Goal: Navigation & Orientation: Find specific page/section

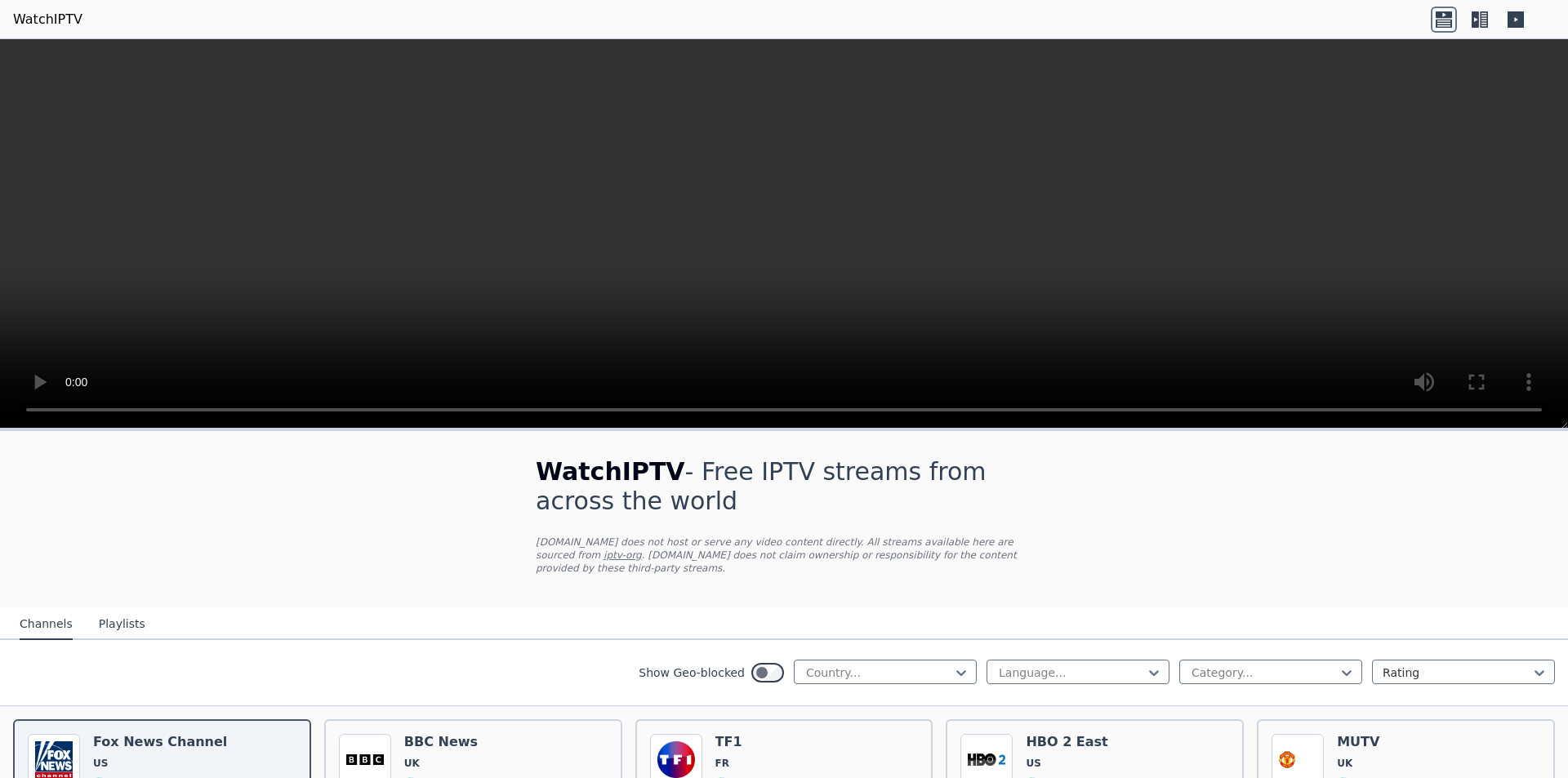
click at [112, 610] on button "Playlists" at bounding box center [121, 625] width 46 height 32
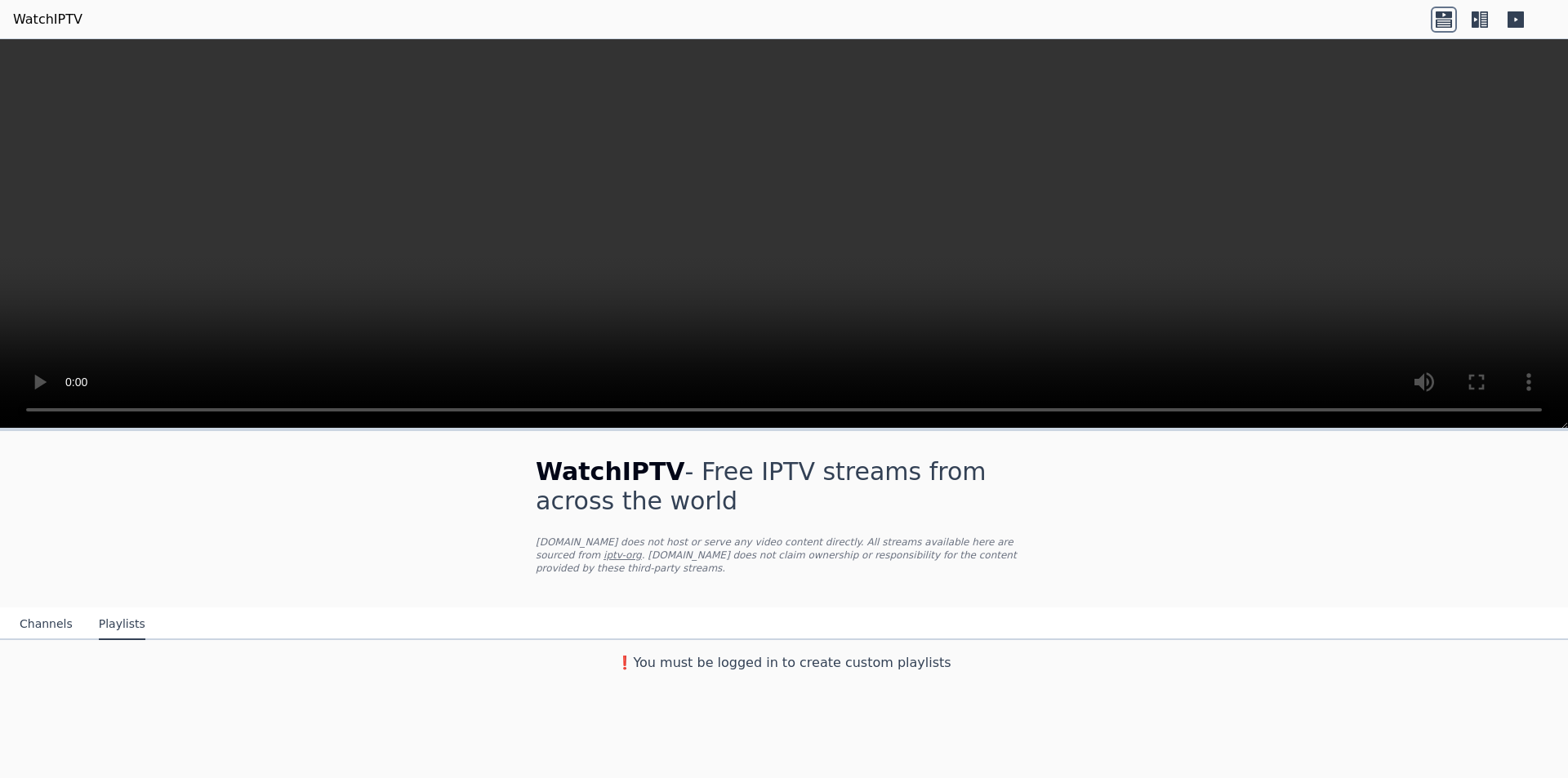
click at [60, 610] on button "Channels" at bounding box center [46, 625] width 53 height 32
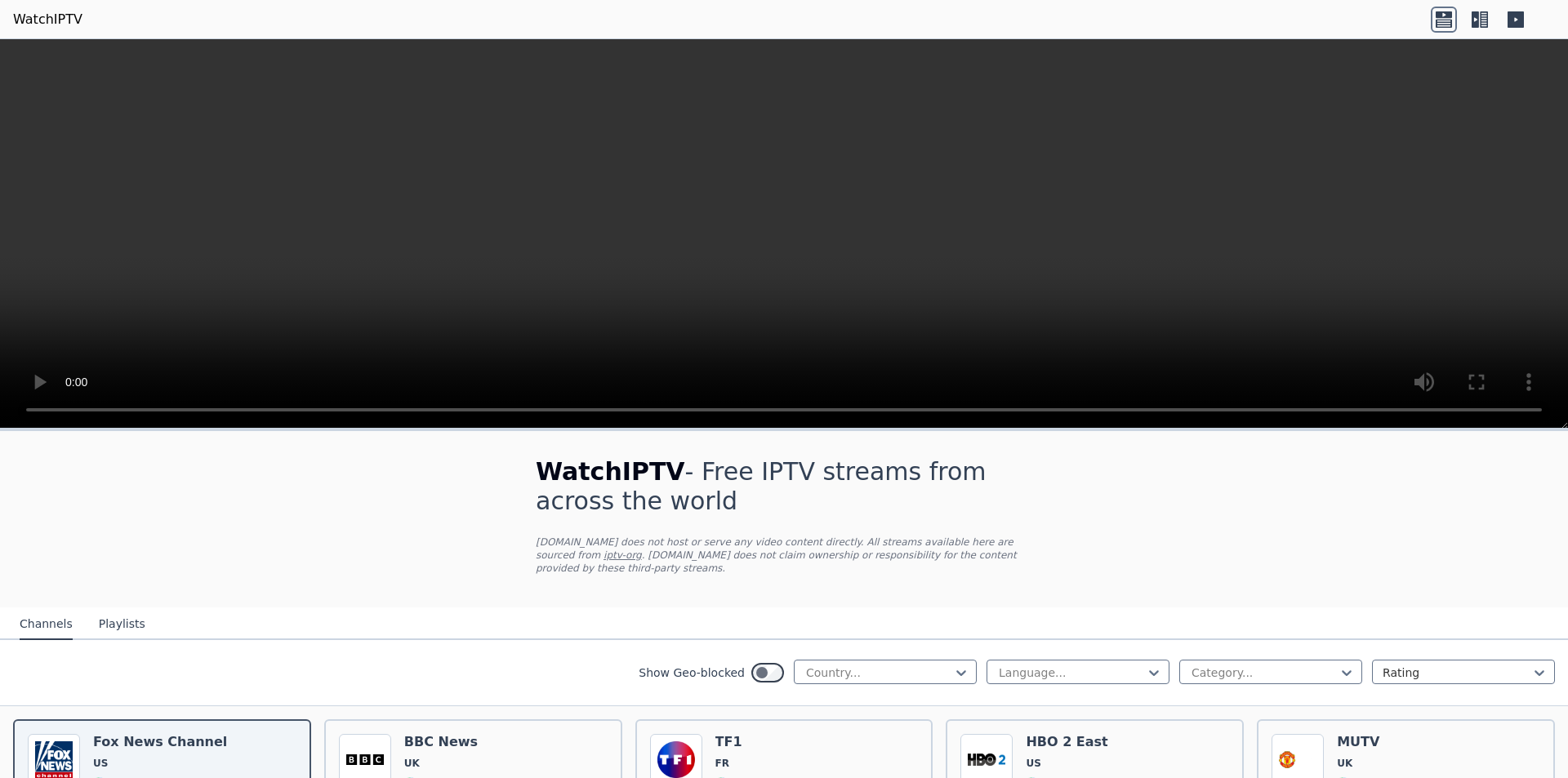
click at [1446, 25] on icon at bounding box center [1444, 23] width 17 height 8
click at [1517, 26] on icon at bounding box center [1516, 20] width 17 height 17
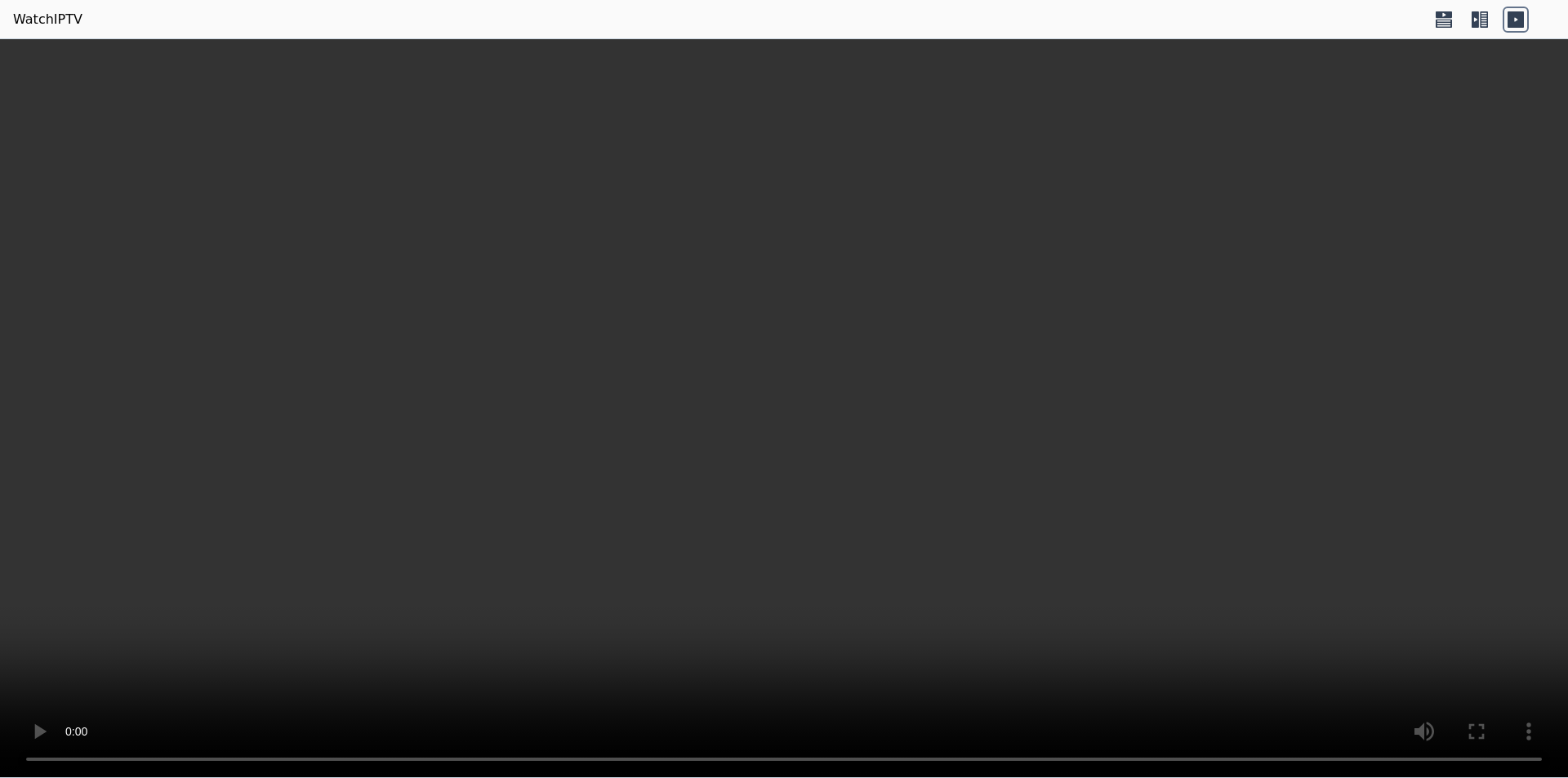
click at [1517, 26] on icon at bounding box center [1516, 20] width 17 height 17
click at [1445, 27] on icon at bounding box center [1444, 20] width 27 height 27
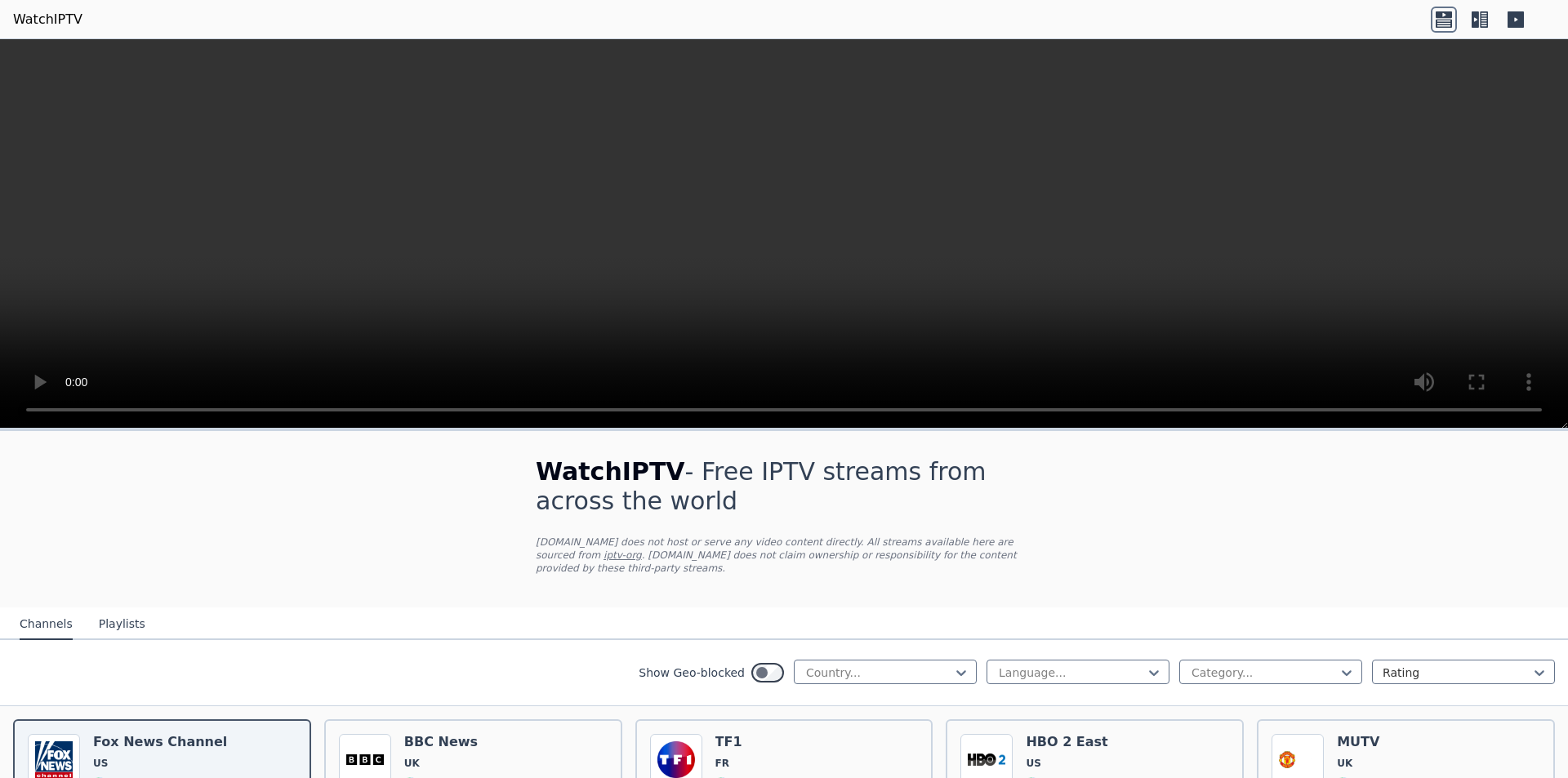
click at [1483, 17] on icon at bounding box center [1484, 20] width 8 height 17
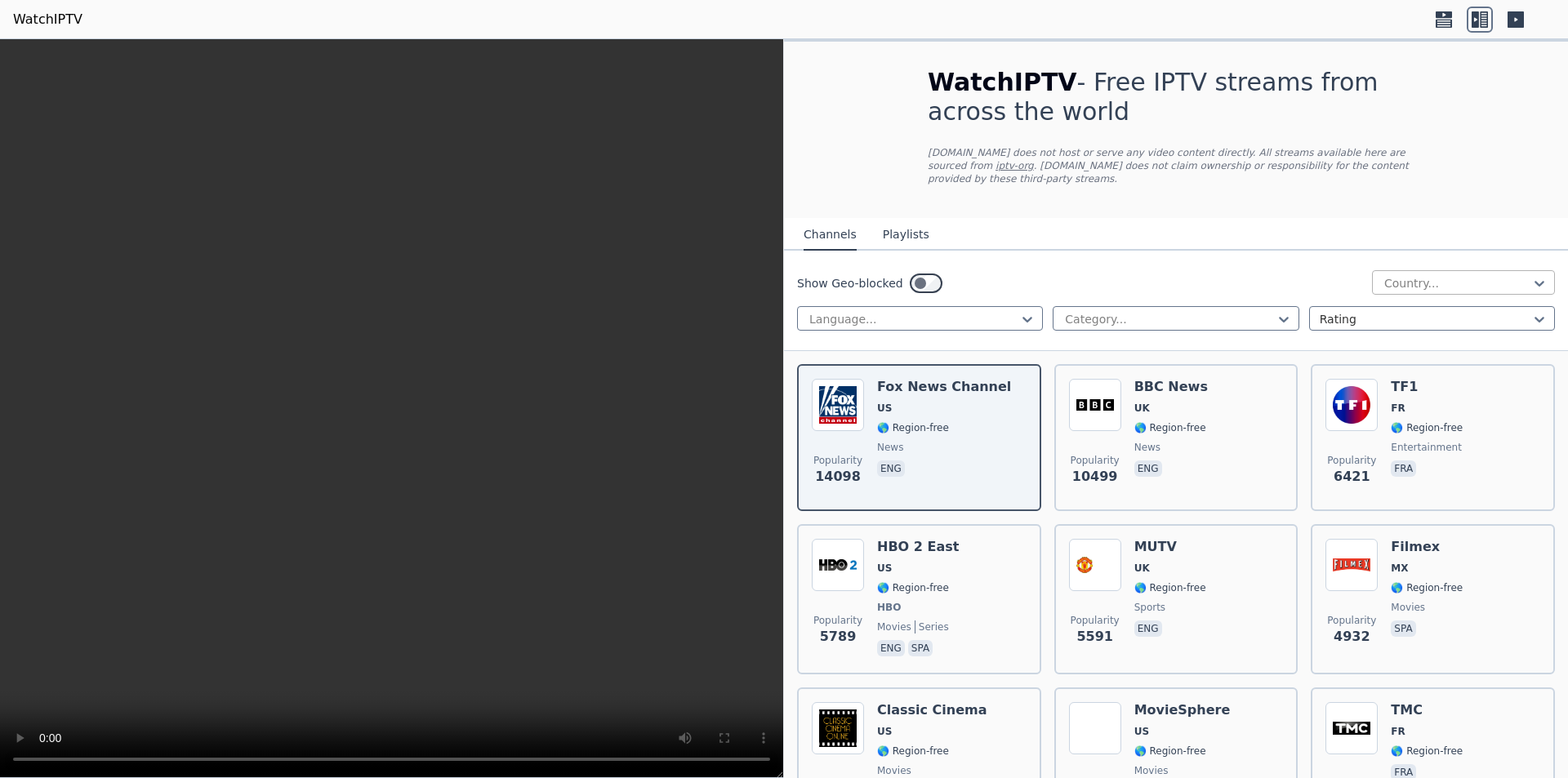
click at [1506, 275] on div at bounding box center [1457, 283] width 149 height 17
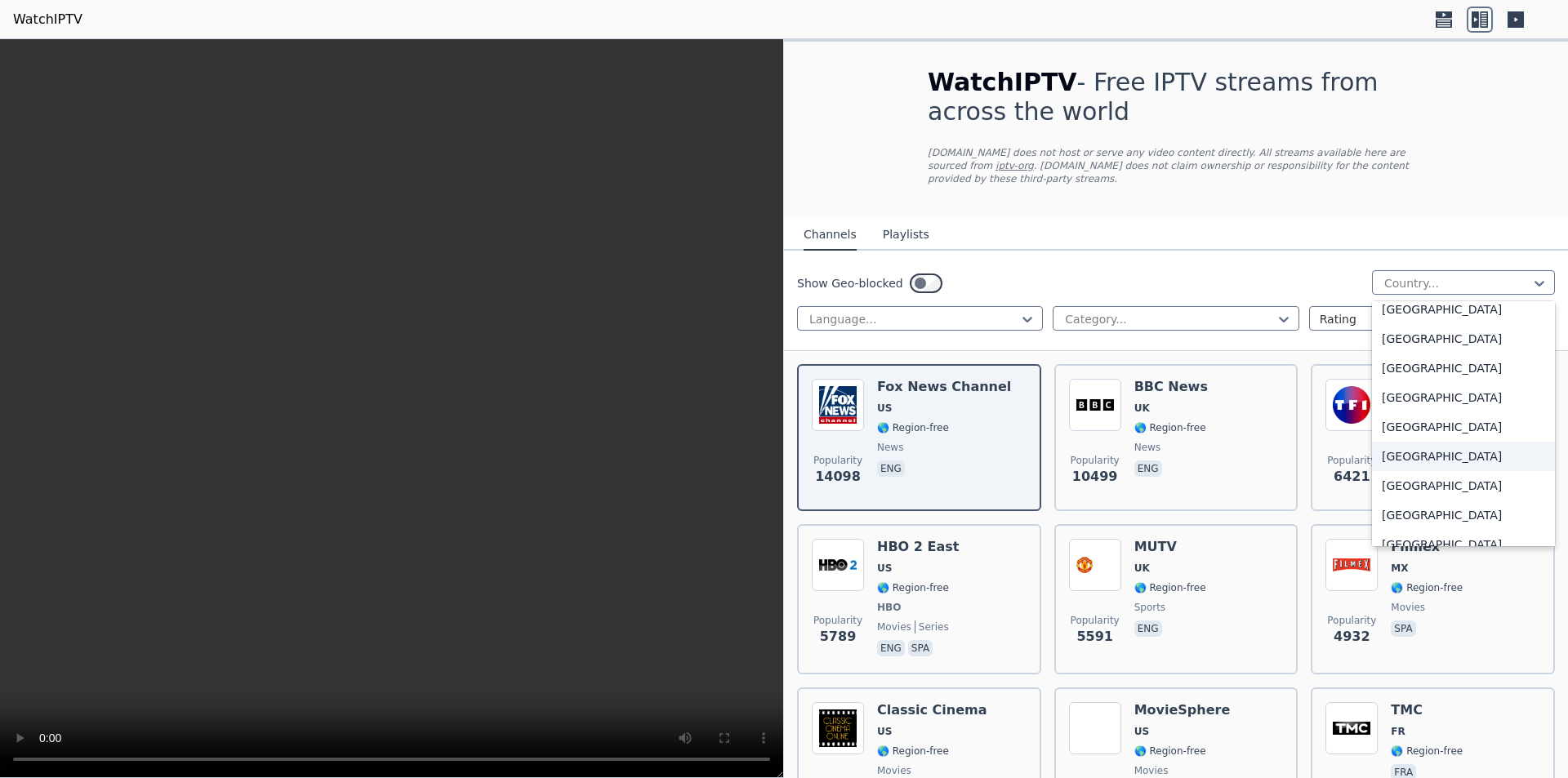
scroll to position [1797, 0]
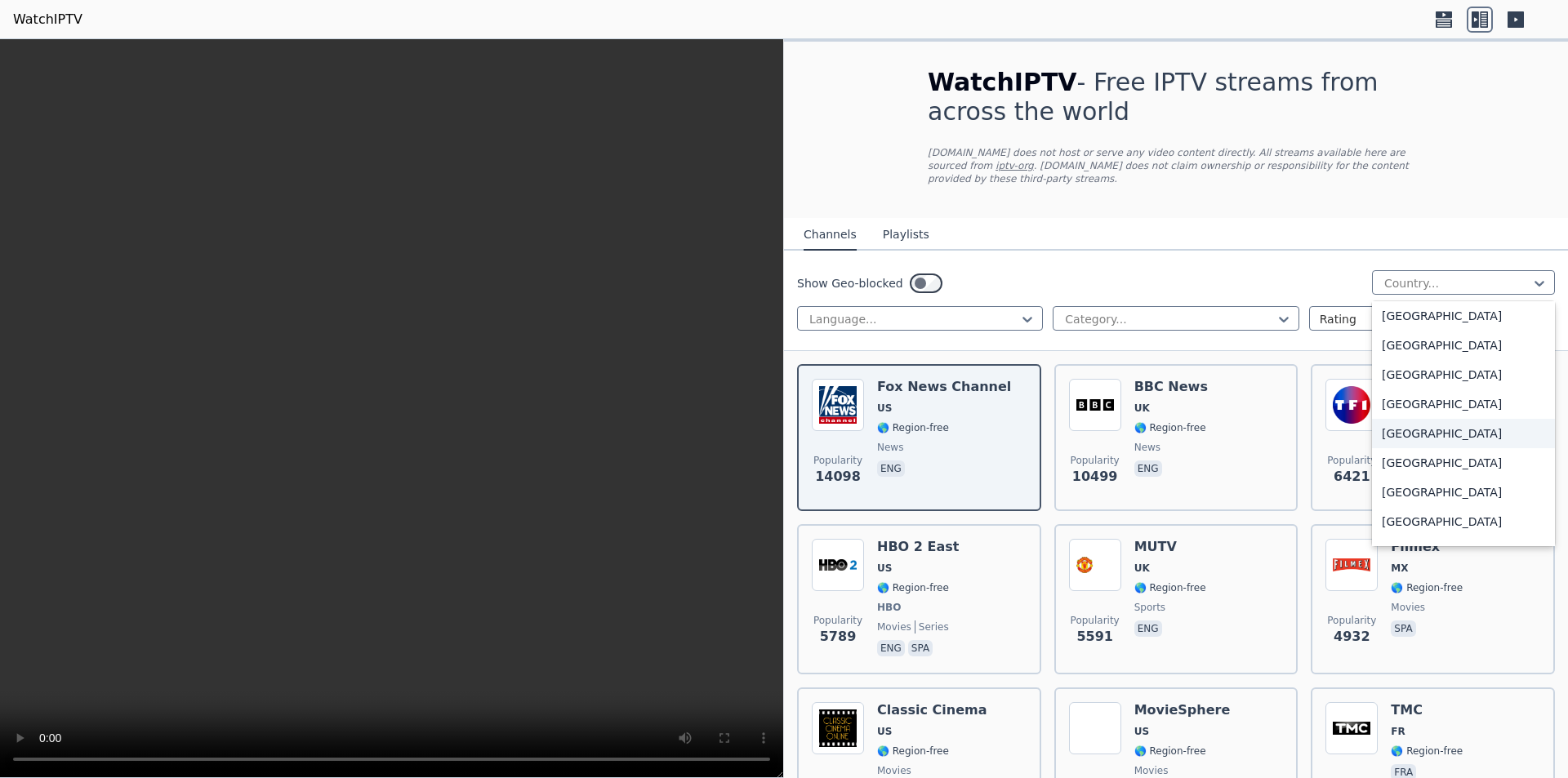
click at [1409, 438] on div "[GEOGRAPHIC_DATA]" at bounding box center [1464, 433] width 183 height 30
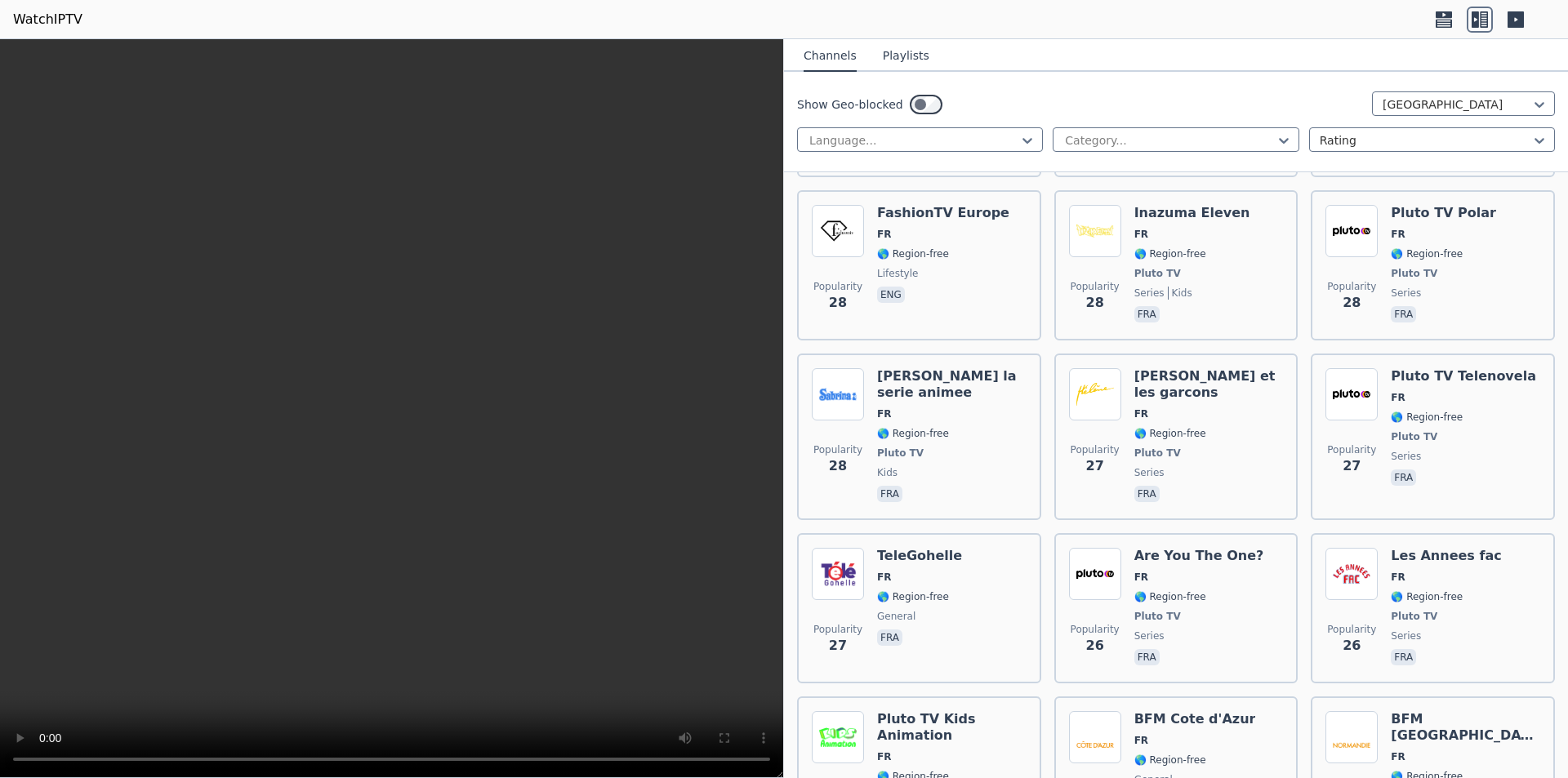
scroll to position [8576, 0]
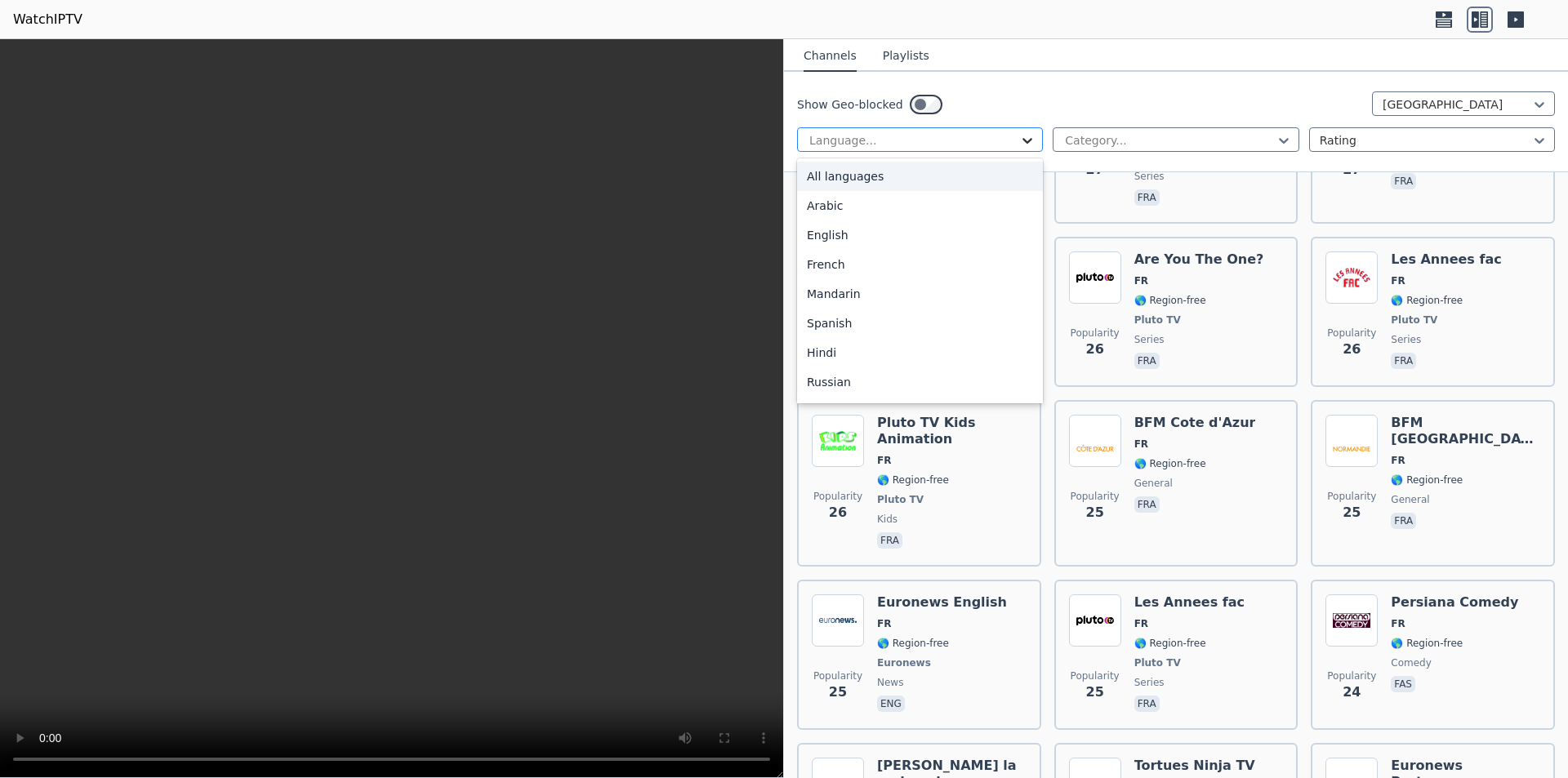
click at [1025, 137] on icon at bounding box center [1027, 140] width 17 height 17
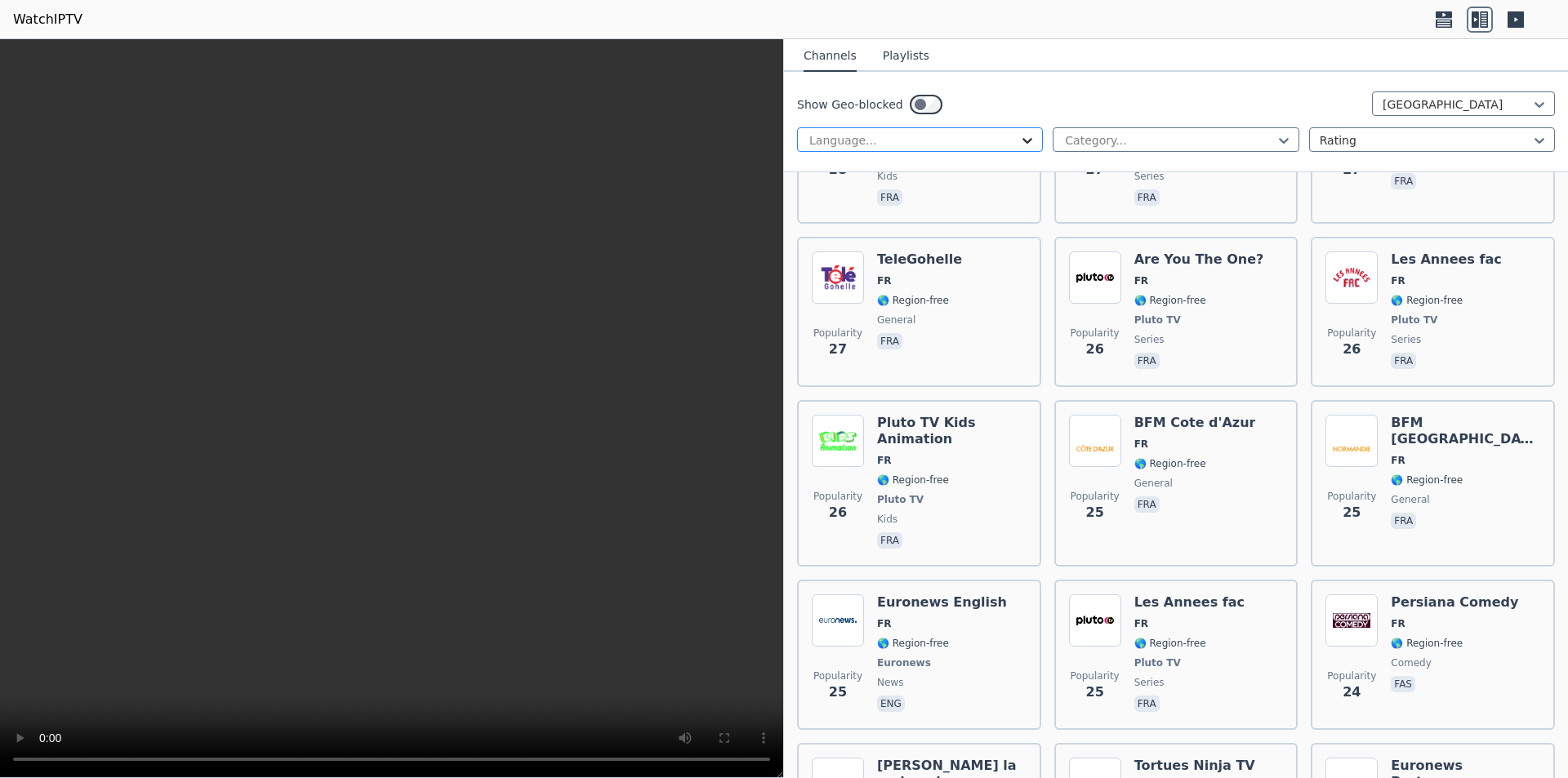
click at [1025, 137] on icon at bounding box center [1027, 140] width 17 height 17
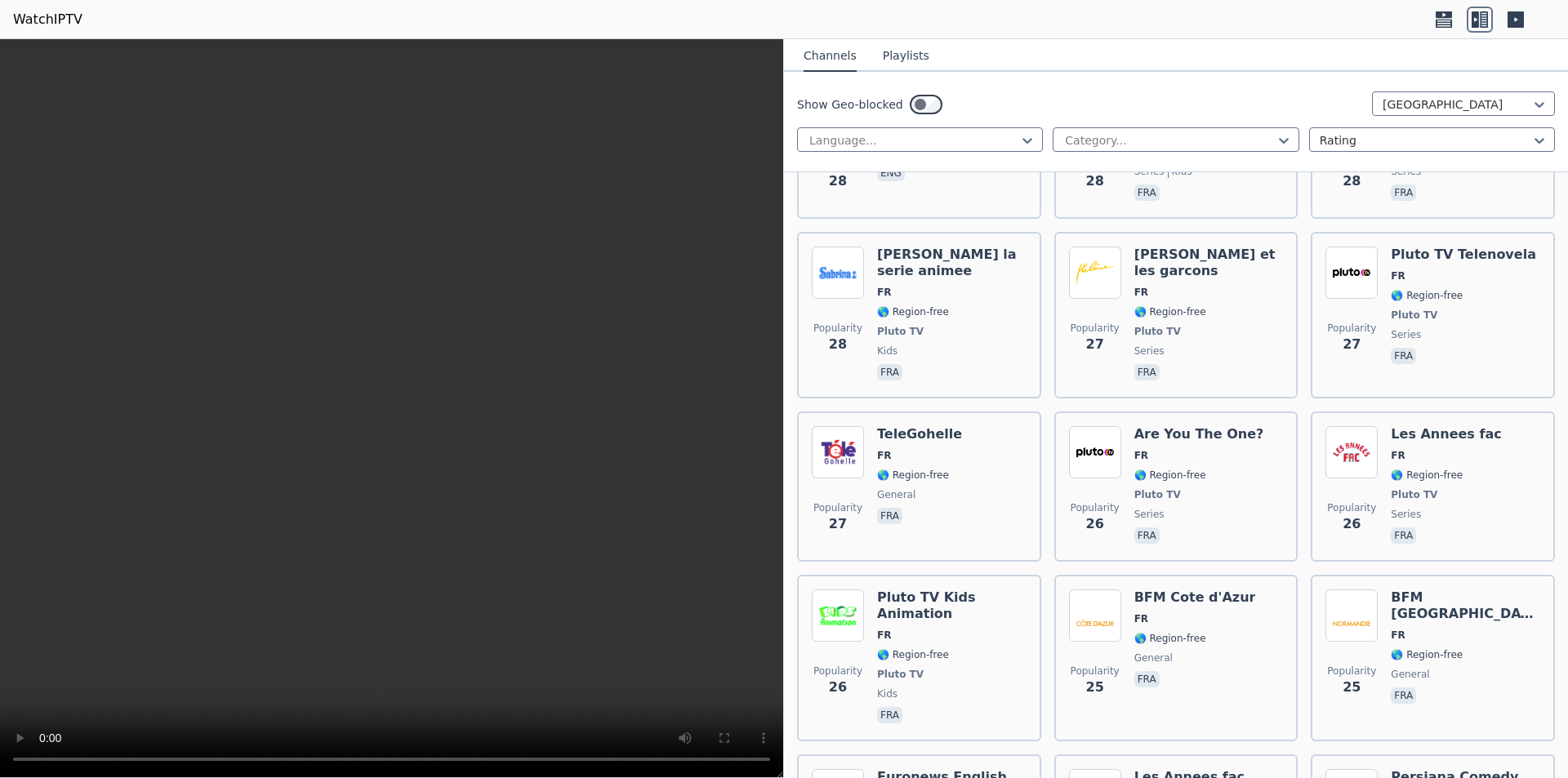
scroll to position [8086, 0]
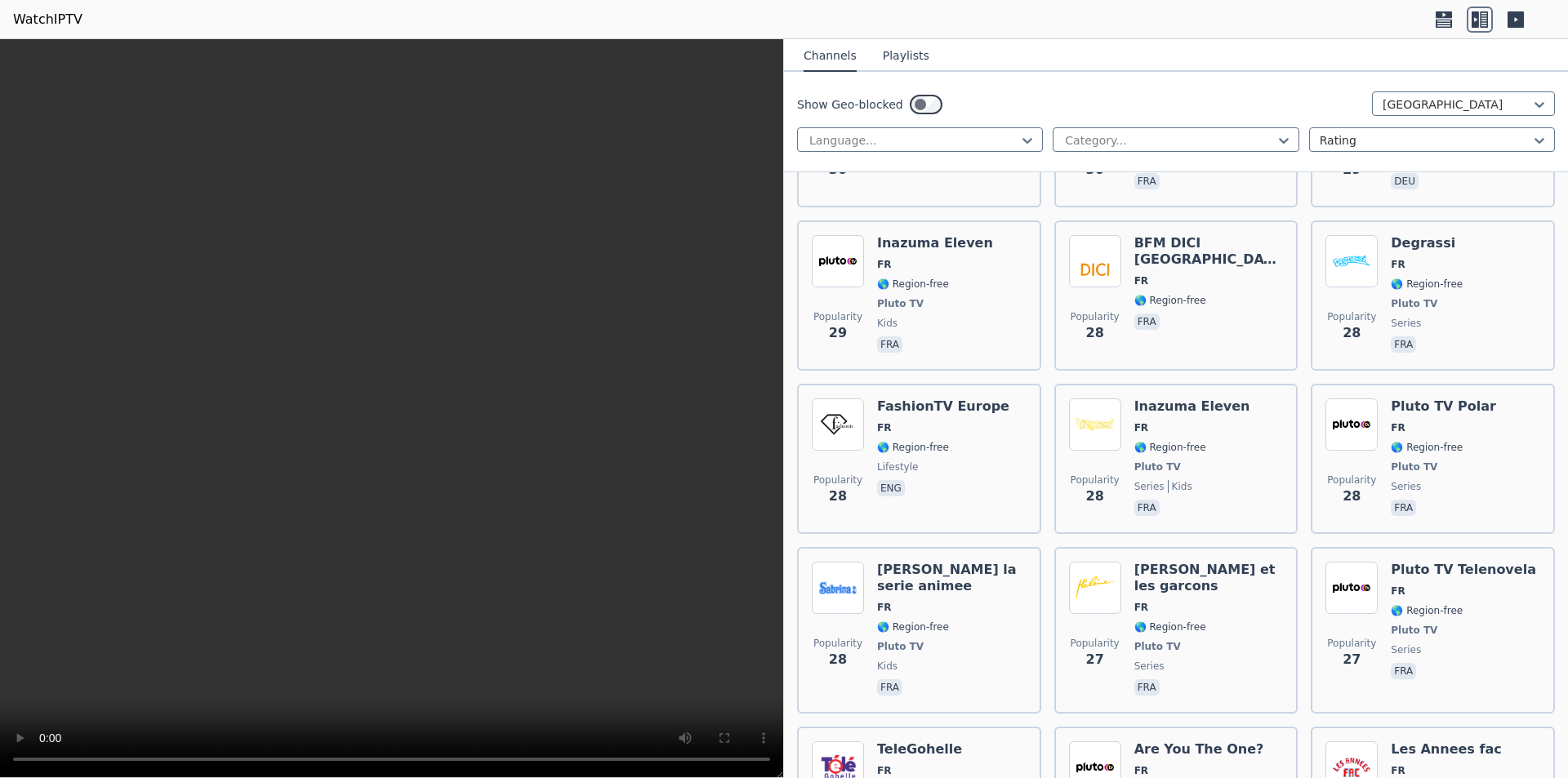
click at [883, 50] on button "Playlists" at bounding box center [906, 56] width 46 height 32
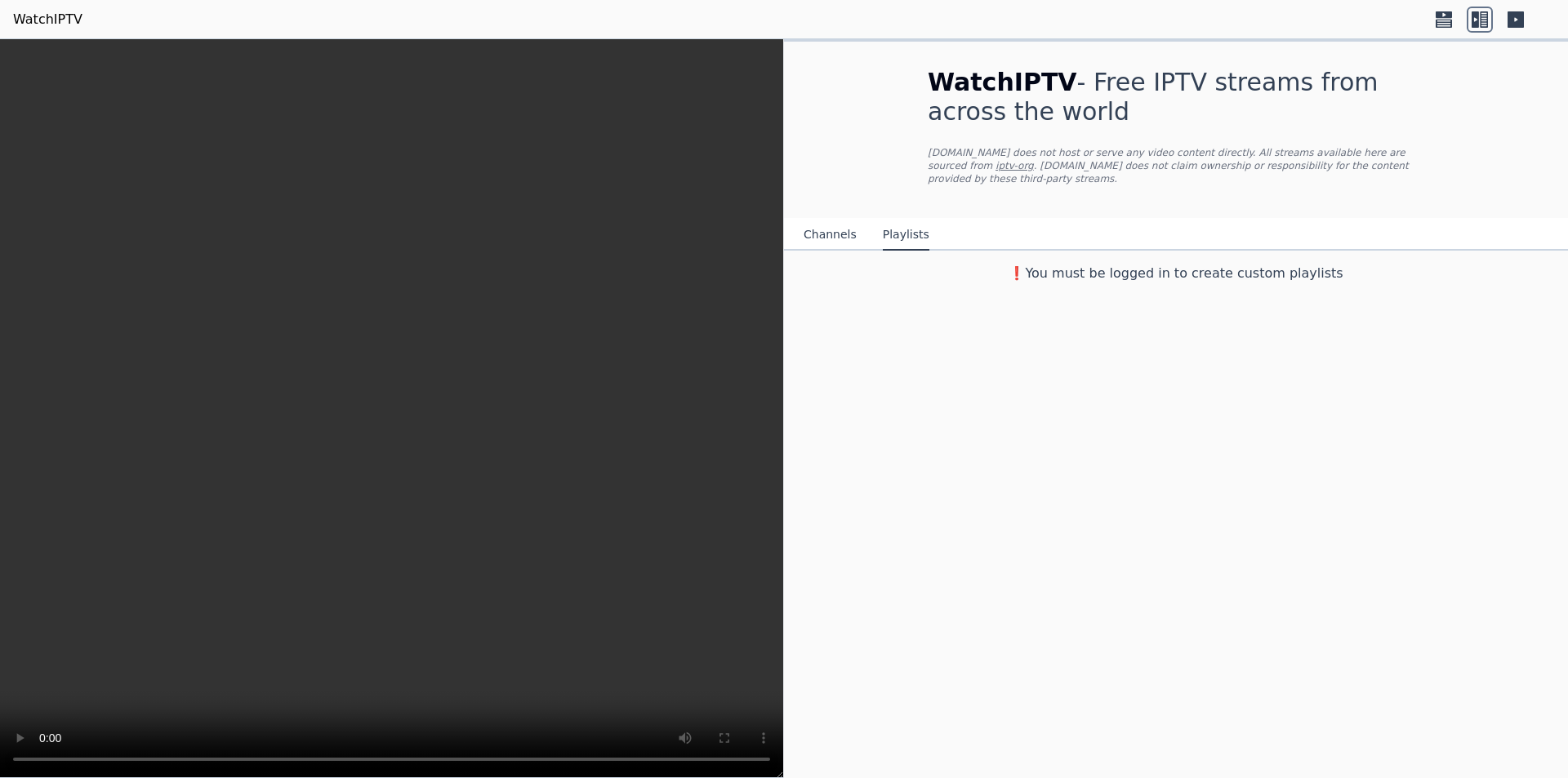
click at [1094, 264] on h3 "❗️You must be logged in to create custom playlists" at bounding box center [1176, 274] width 549 height 20
